Goal: Information Seeking & Learning: Find contact information

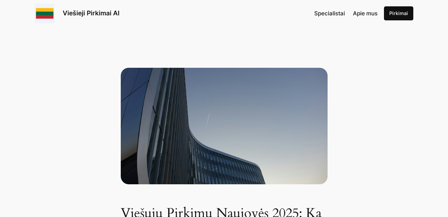
click at [360, 16] on span "Apie mus" at bounding box center [365, 13] width 25 height 7
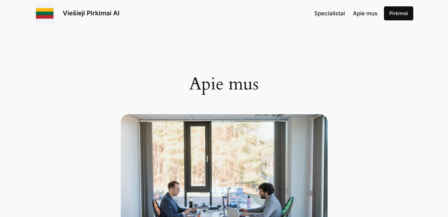
click at [330, 10] on span "Specialistai" at bounding box center [329, 13] width 31 height 7
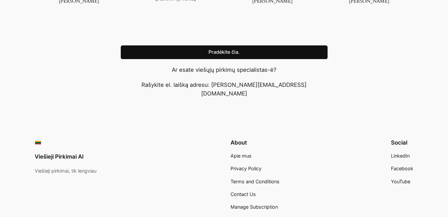
scroll to position [668, 0]
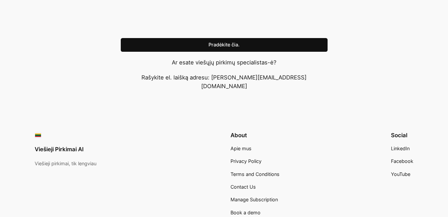
click at [245, 59] on p "Ar esate viešųjų pirkimų specialistas-ė?" at bounding box center [224, 62] width 207 height 9
click at [242, 60] on p "Ar esate viešųjų pirkimų specialistas-ė?" at bounding box center [224, 62] width 207 height 9
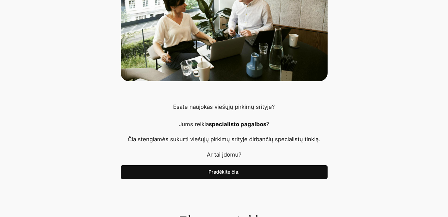
scroll to position [167, 0]
